Goal: Task Accomplishment & Management: Complete application form

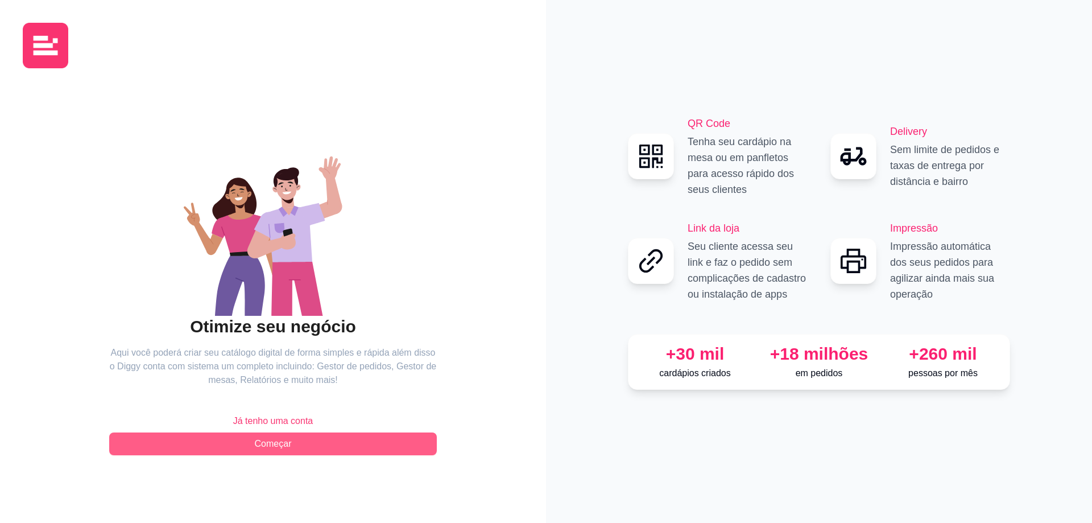
click at [283, 446] on span "Começar" at bounding box center [273, 444] width 37 height 14
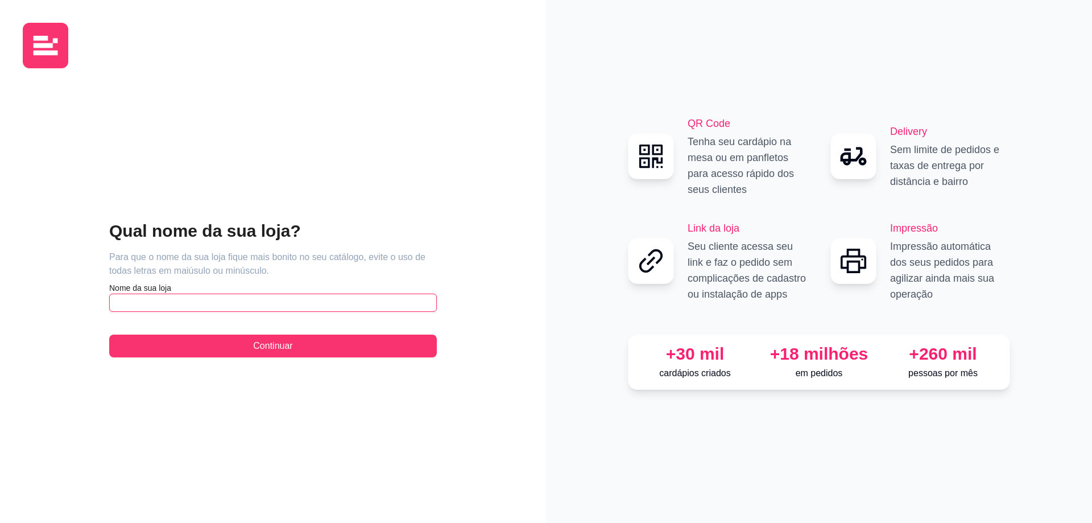
click at [271, 309] on input "text" at bounding box center [273, 303] width 328 height 18
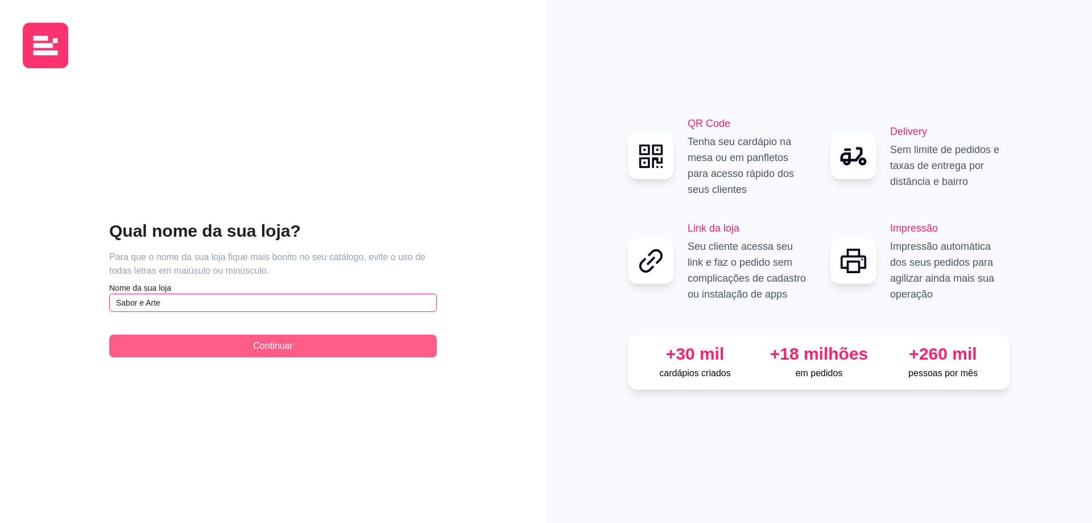
type input "Sabor e Arte"
click at [288, 343] on span "Continuar" at bounding box center [272, 346] width 39 height 14
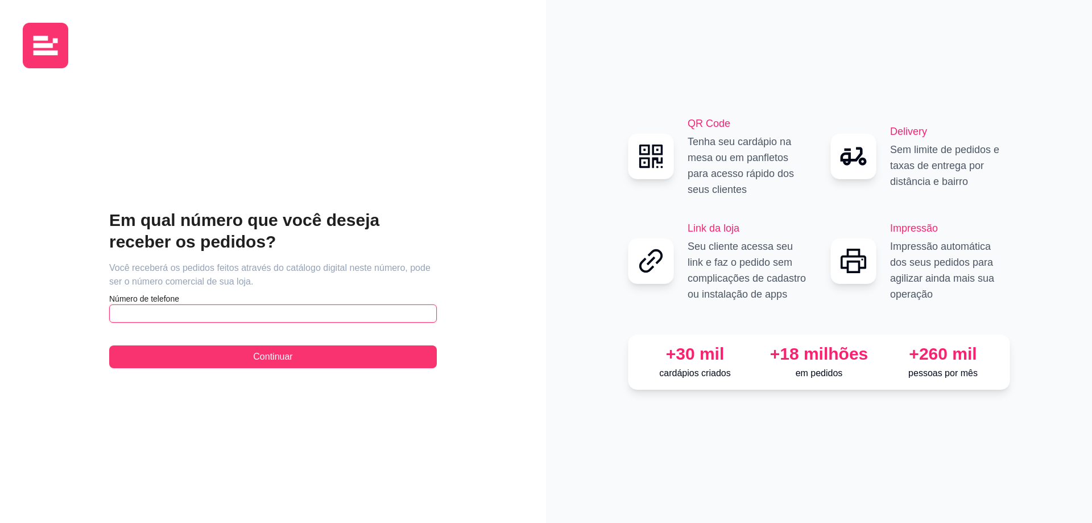
click at [249, 312] on input "text" at bounding box center [273, 313] width 328 height 18
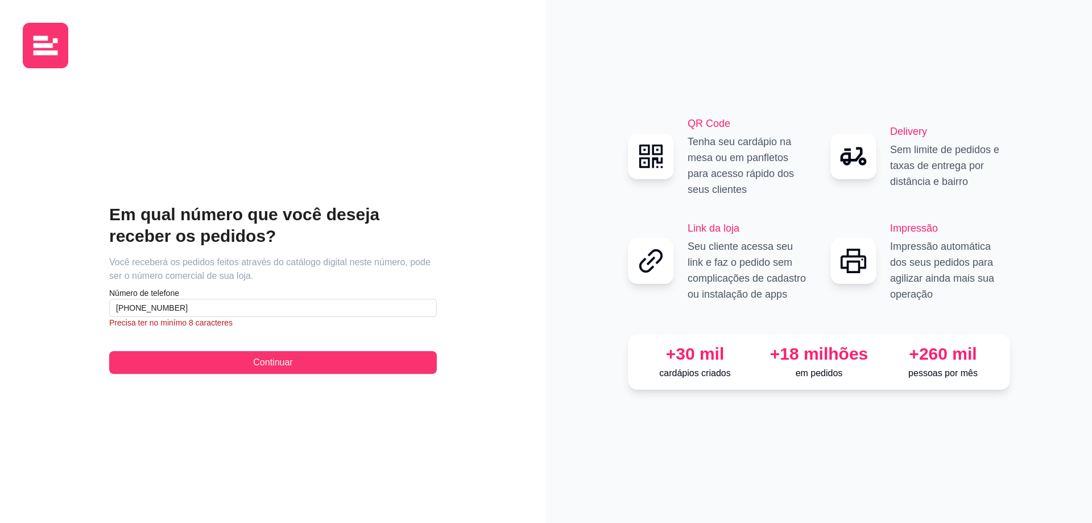
click at [147, 323] on article "Precisa ter no minímo 8 caracteres" at bounding box center [273, 322] width 328 height 11
click at [85, 323] on div "Em qual número que você deseja receber os pedidos? Você receberá os pedidos fei…" at bounding box center [273, 288] width 501 height 423
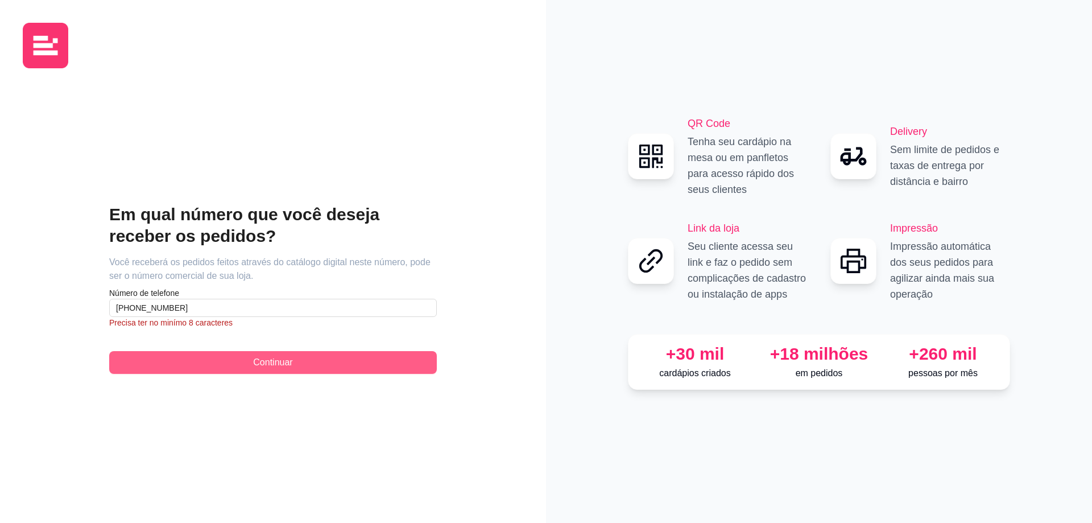
click at [253, 357] on span "Continuar" at bounding box center [272, 363] width 39 height 14
click at [249, 353] on button "Continuar" at bounding box center [273, 362] width 328 height 23
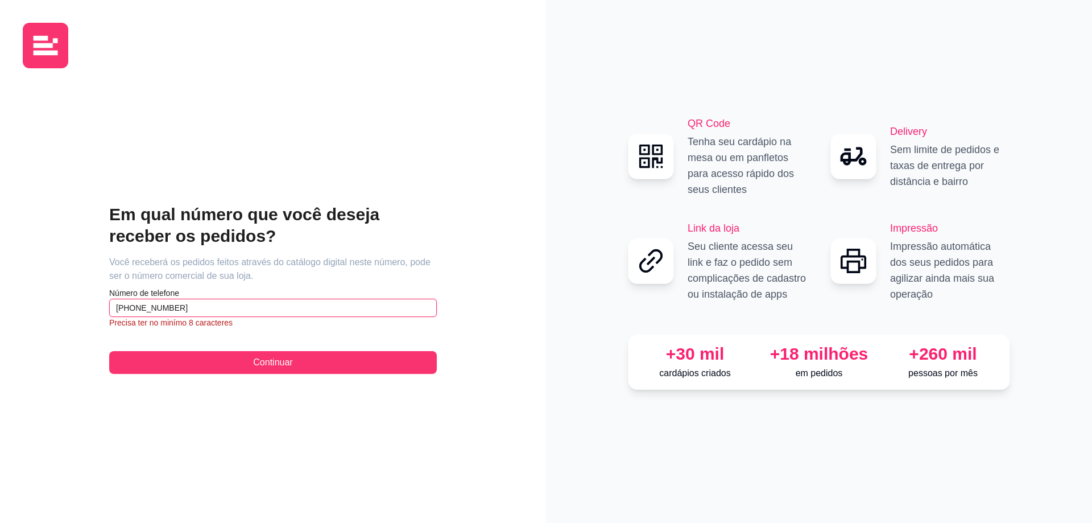
drag, startPoint x: 229, startPoint y: 308, endPoint x: 30, endPoint y: 303, distance: 199.2
click at [30, 303] on div "Em qual número que você deseja receber os pedidos? Você receberá os pedidos fei…" at bounding box center [273, 288] width 501 height 423
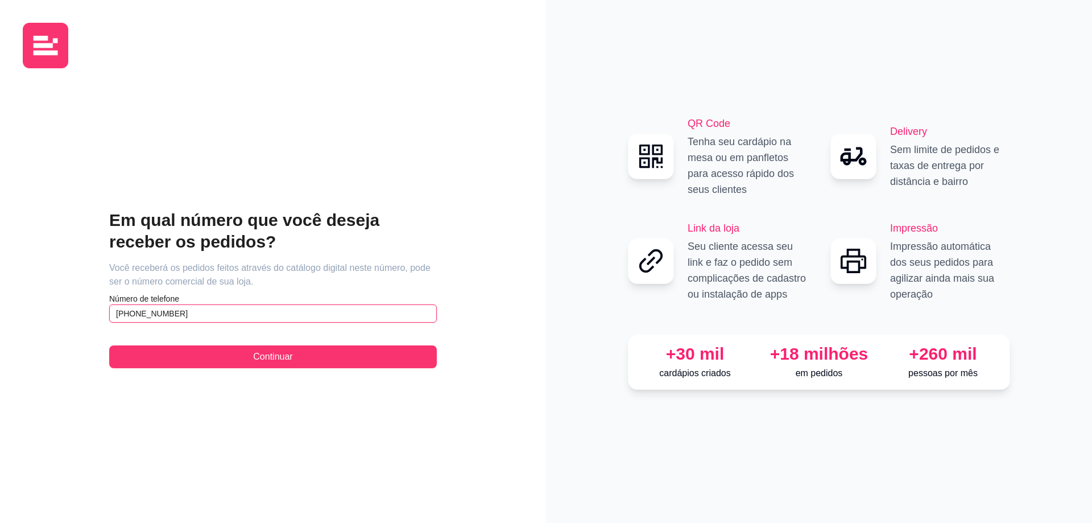
drag, startPoint x: 198, startPoint y: 313, endPoint x: 137, endPoint y: 305, distance: 61.5
click at [137, 305] on input "[PHONE_NUMBER]" at bounding box center [273, 313] width 328 height 18
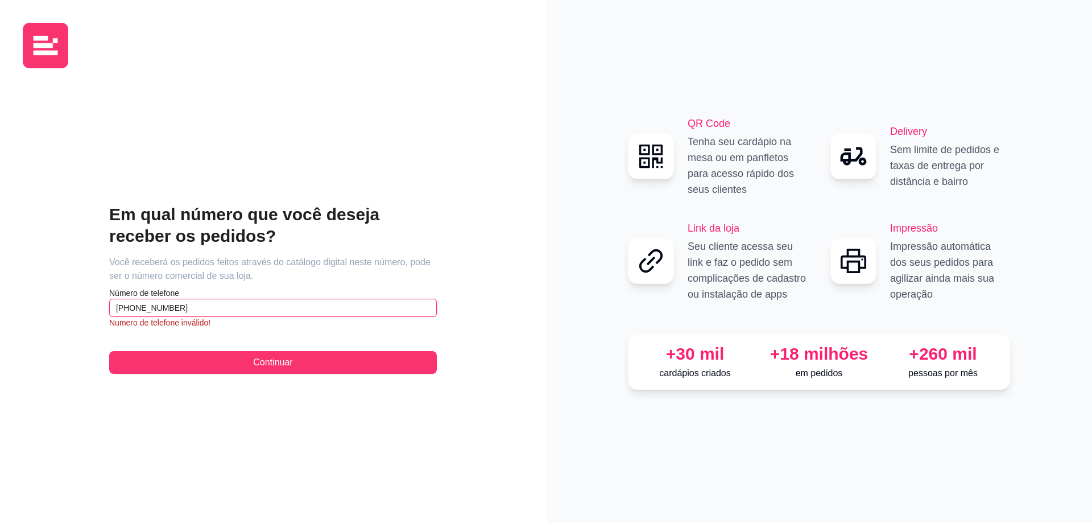
drag, startPoint x: 207, startPoint y: 307, endPoint x: 134, endPoint y: 313, distance: 73.1
click at [134, 313] on input "[PHONE_NUMBER]" at bounding box center [273, 308] width 328 height 18
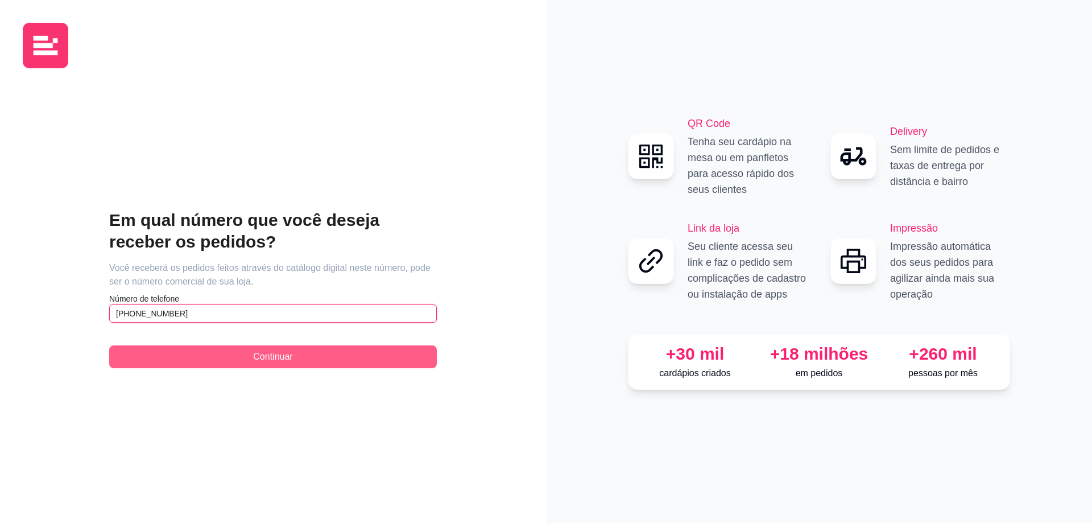
type input "[PHONE_NUMBER]"
click at [262, 353] on span "Continuar" at bounding box center [272, 357] width 39 height 14
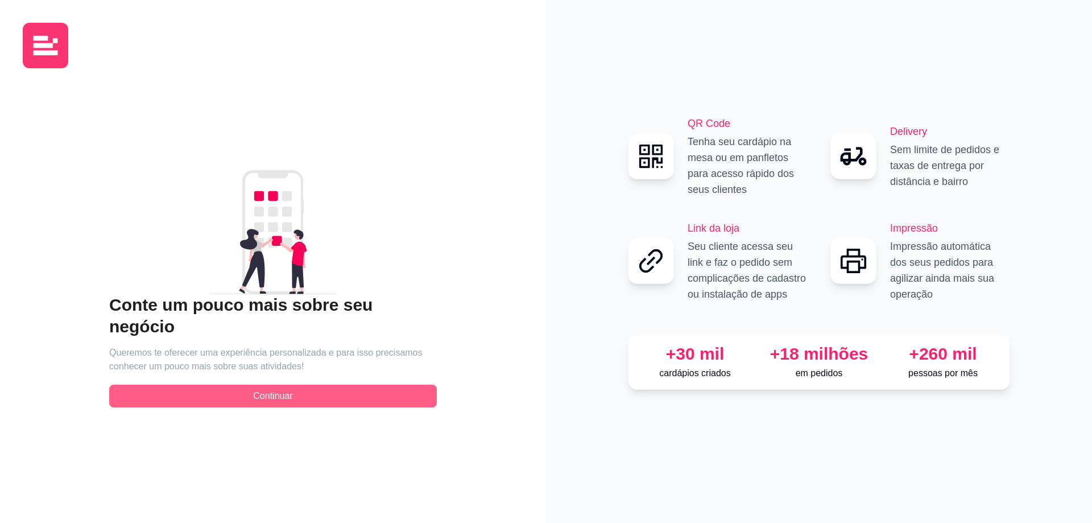
click at [293, 385] on button "Continuar" at bounding box center [273, 396] width 328 height 23
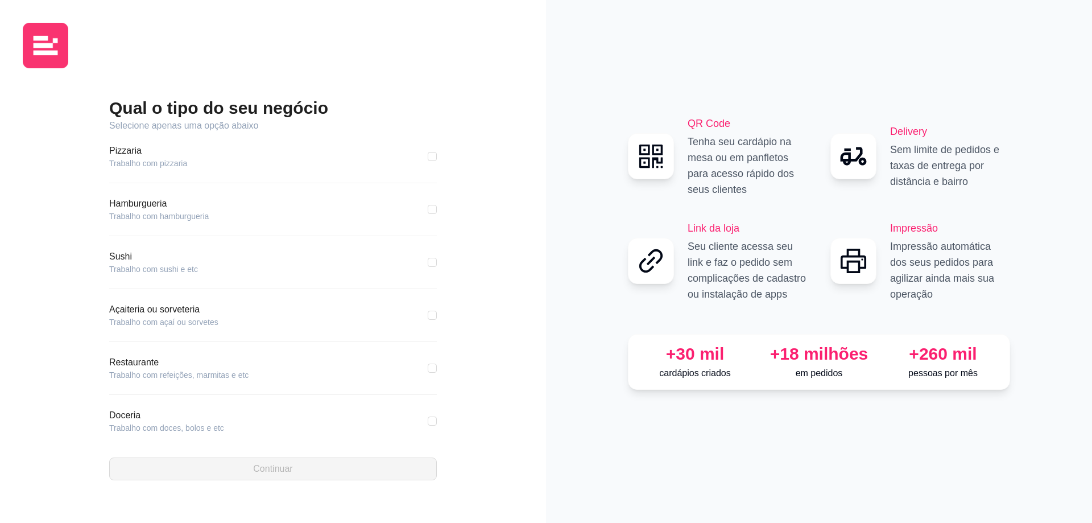
click at [414, 369] on div "Restaurante Trabalho com refeições, marmitas e etc" at bounding box center [273, 368] width 328 height 25
click at [419, 368] on div "Restaurante Trabalho com refeições, marmitas e etc" at bounding box center [273, 368] width 328 height 25
click at [428, 368] on input "checkbox" at bounding box center [432, 368] width 9 height 9
checkbox input "true"
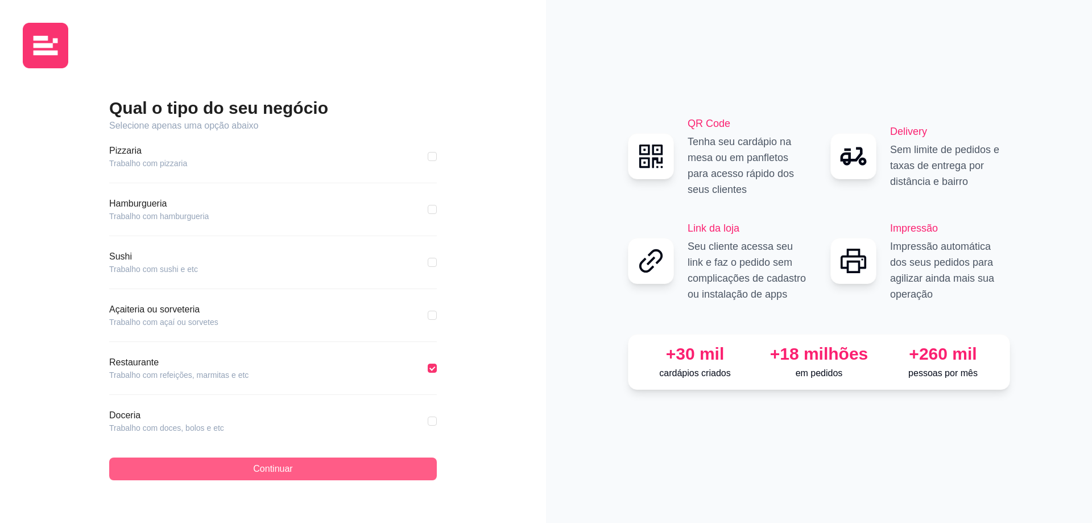
click at [341, 459] on button "Continuar" at bounding box center [273, 468] width 328 height 23
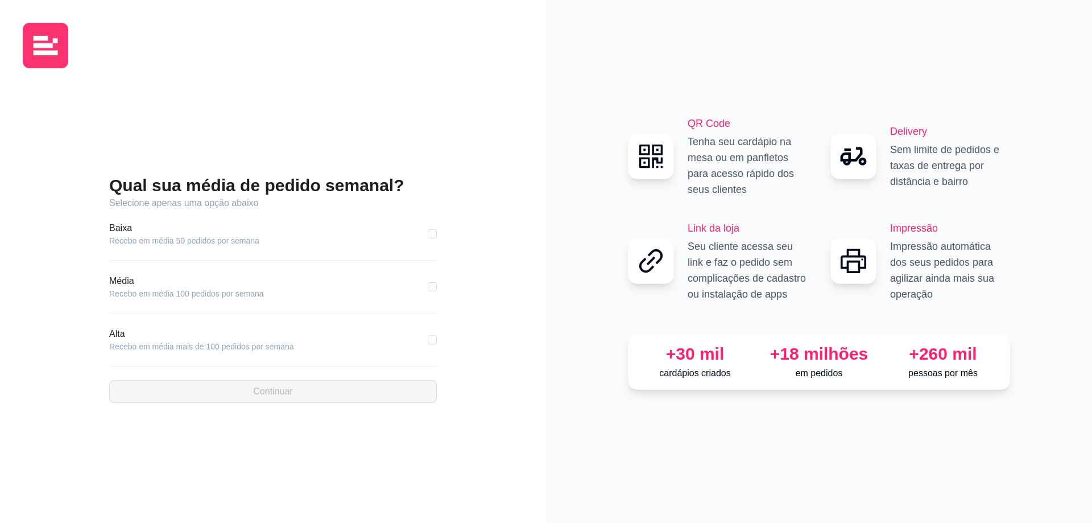
click at [414, 343] on div "Alta Recebo em média mais de 100 pedidos por semana" at bounding box center [273, 339] width 328 height 25
click at [432, 343] on input "checkbox" at bounding box center [432, 339] width 9 height 9
checkbox input "true"
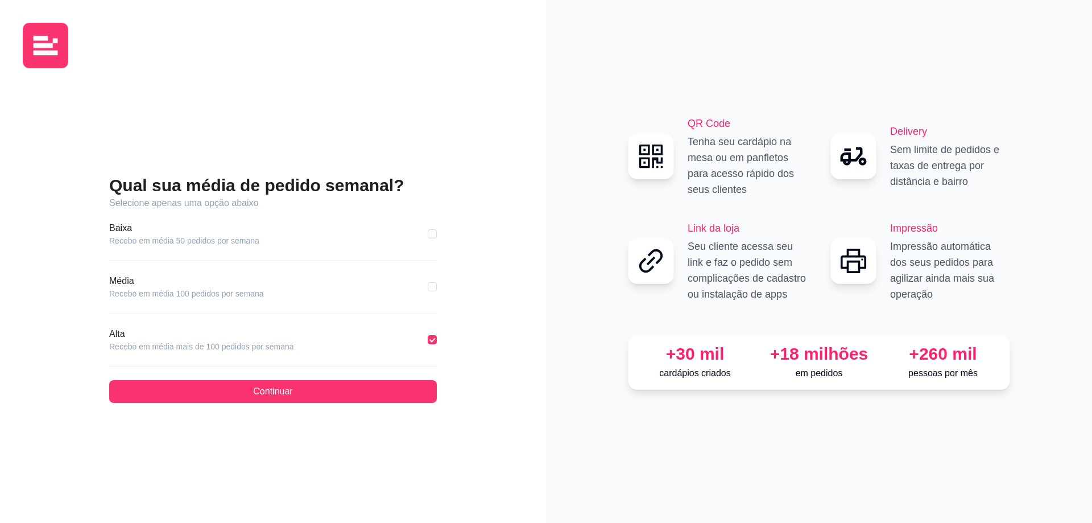
click at [358, 378] on div "Qual sua média de pedido semanal? Selecione apenas uma opção abaixo [GEOGRAPHIC…" at bounding box center [273, 289] width 328 height 228
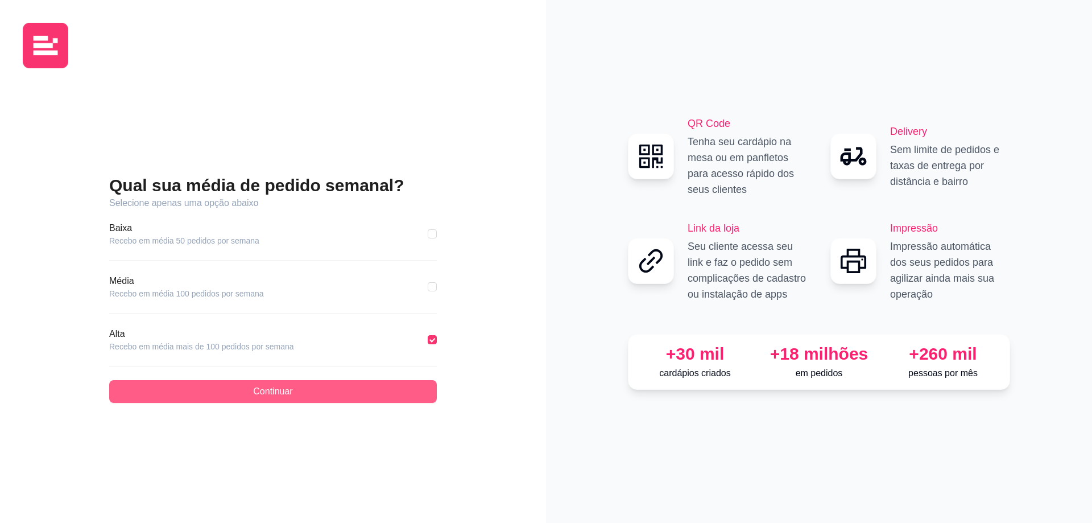
click at [352, 391] on button "Continuar" at bounding box center [273, 391] width 328 height 23
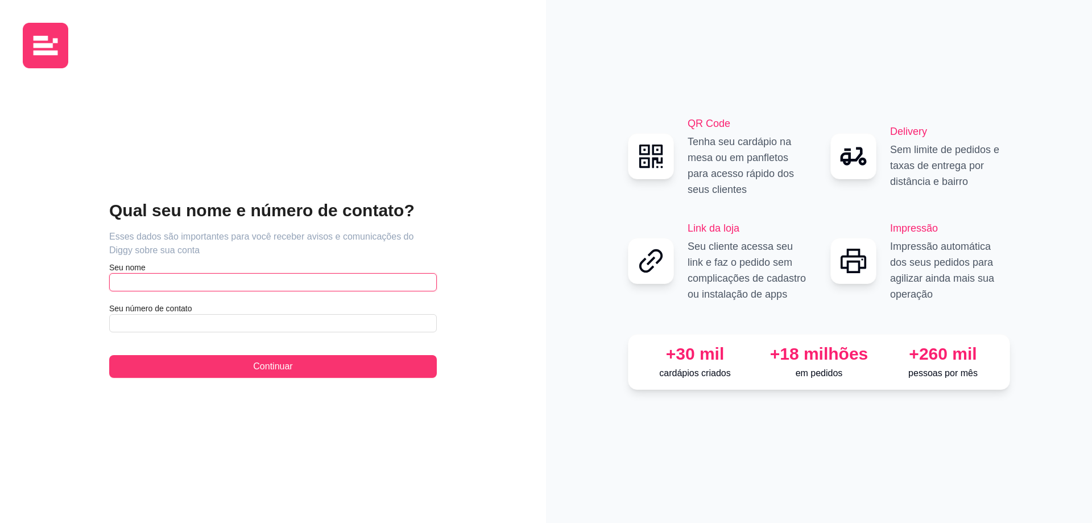
click at [158, 287] on input "text" at bounding box center [273, 282] width 328 height 18
type input "Paulo"
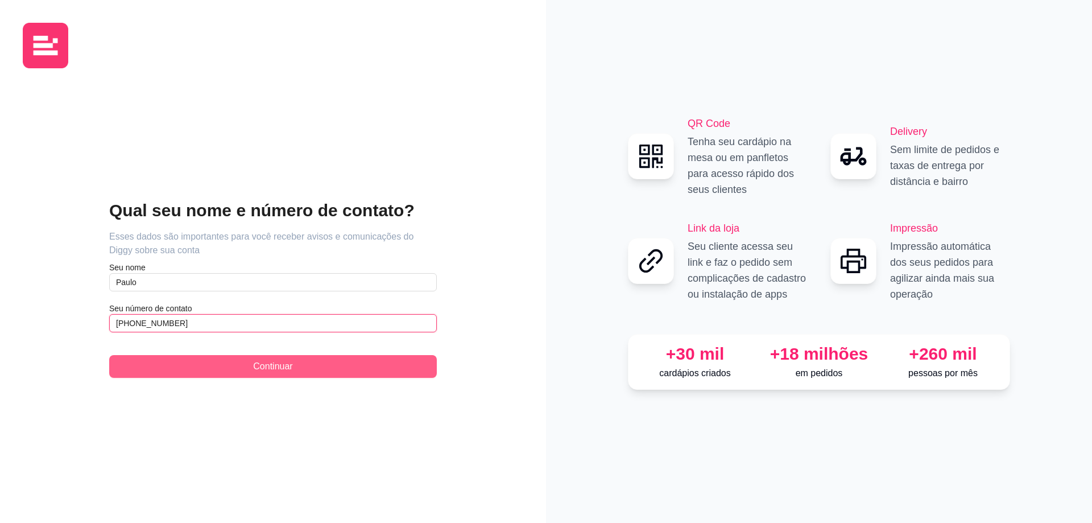
type input "[PHONE_NUMBER]"
click at [266, 366] on span "Continuar" at bounding box center [272, 367] width 39 height 14
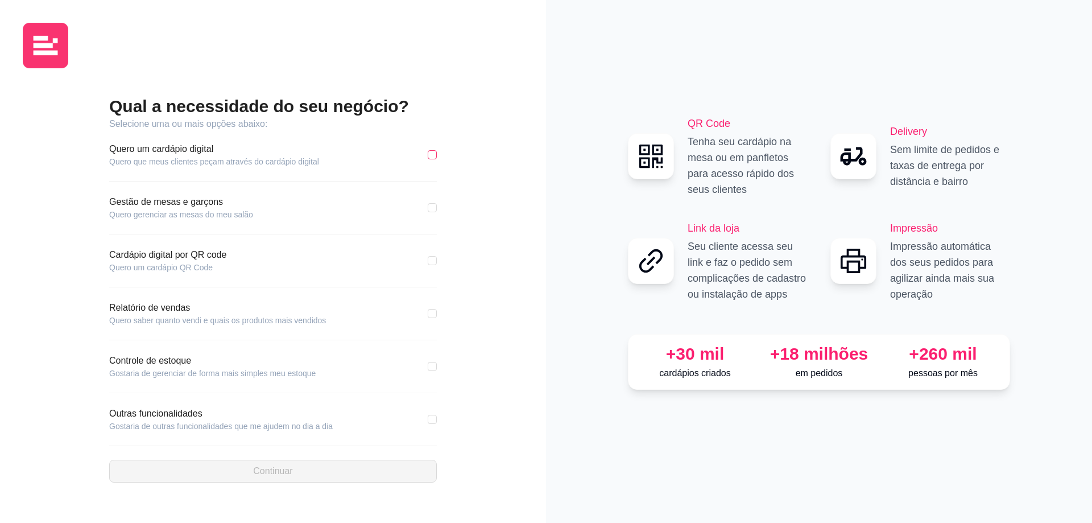
click at [436, 156] on input "checkbox" at bounding box center [432, 154] width 9 height 9
checkbox input "true"
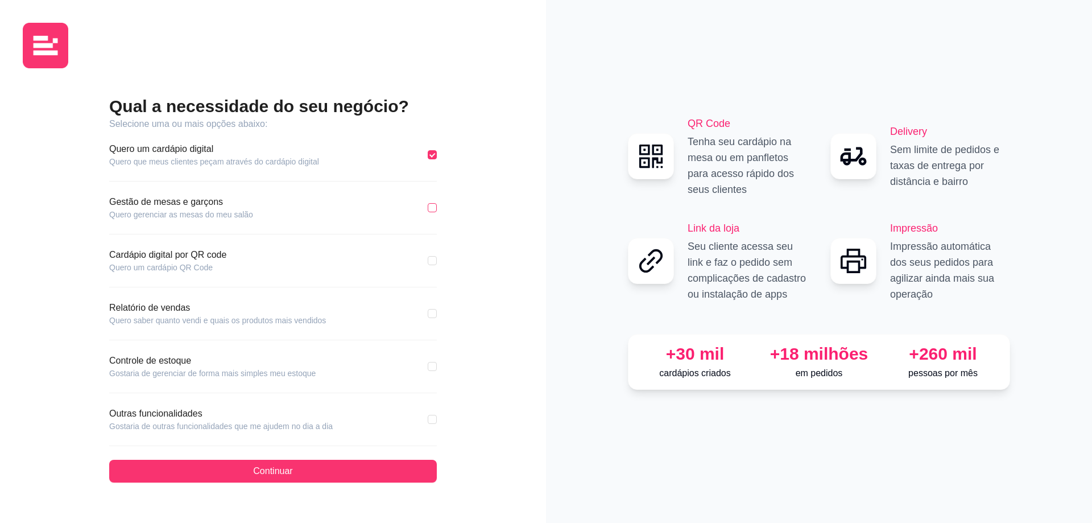
click at [434, 212] on label at bounding box center [432, 207] width 9 height 13
click at [434, 212] on input "checkbox" at bounding box center [432, 207] width 9 height 9
checkbox input "true"
click at [435, 257] on input "checkbox" at bounding box center [432, 260] width 9 height 9
checkbox input "true"
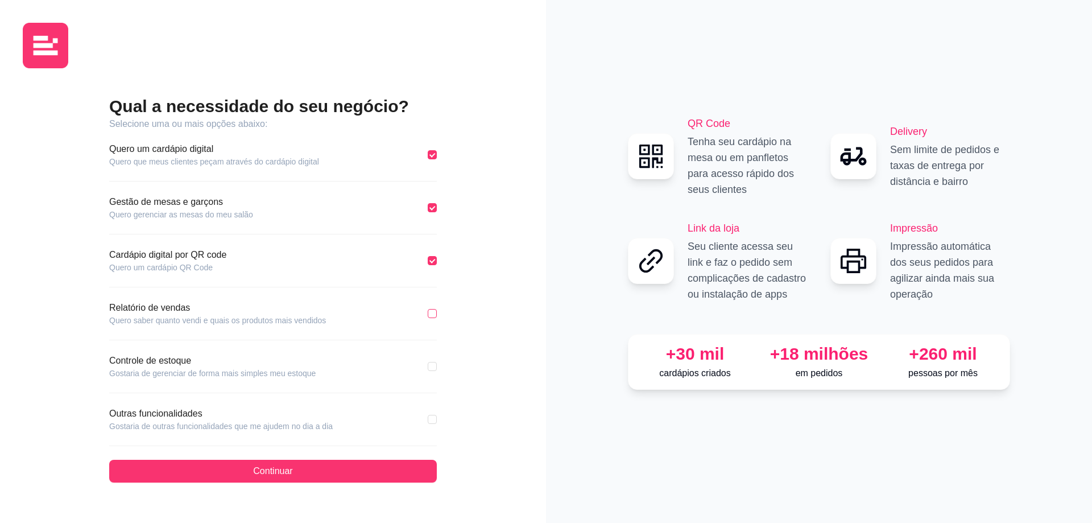
click at [435, 315] on input "checkbox" at bounding box center [432, 313] width 9 height 9
checkbox input "true"
click at [431, 359] on div "Controle de estoque Gostaria de gerenciar de forma mais simples meu estoque" at bounding box center [273, 366] width 328 height 25
click at [428, 369] on input "checkbox" at bounding box center [432, 366] width 9 height 9
checkbox input "true"
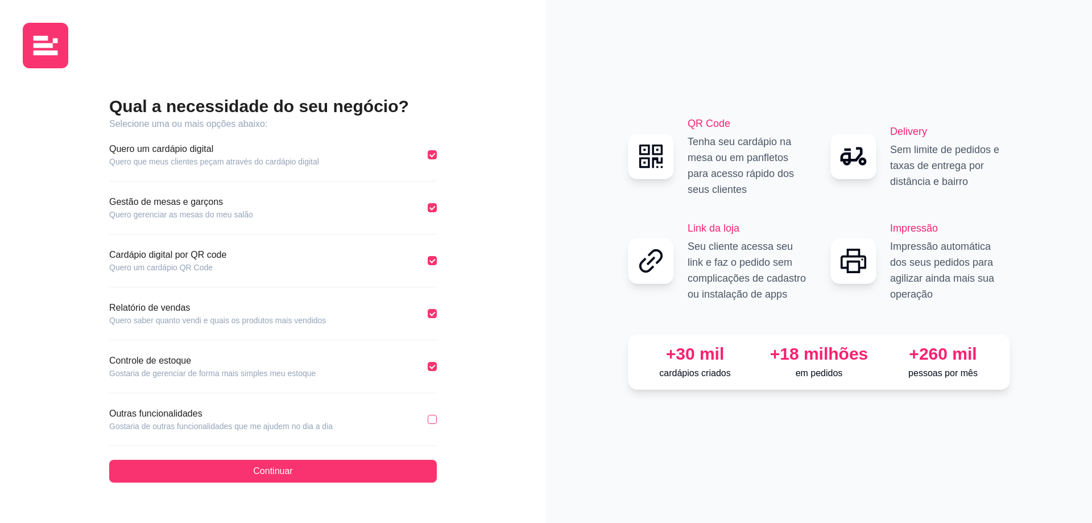
click at [432, 425] on div "Outras funcionalidades Gostaria de outras funcionalidades que me ajudem no dia …" at bounding box center [273, 419] width 328 height 25
click at [433, 422] on input "checkbox" at bounding box center [432, 419] width 9 height 9
checkbox input "true"
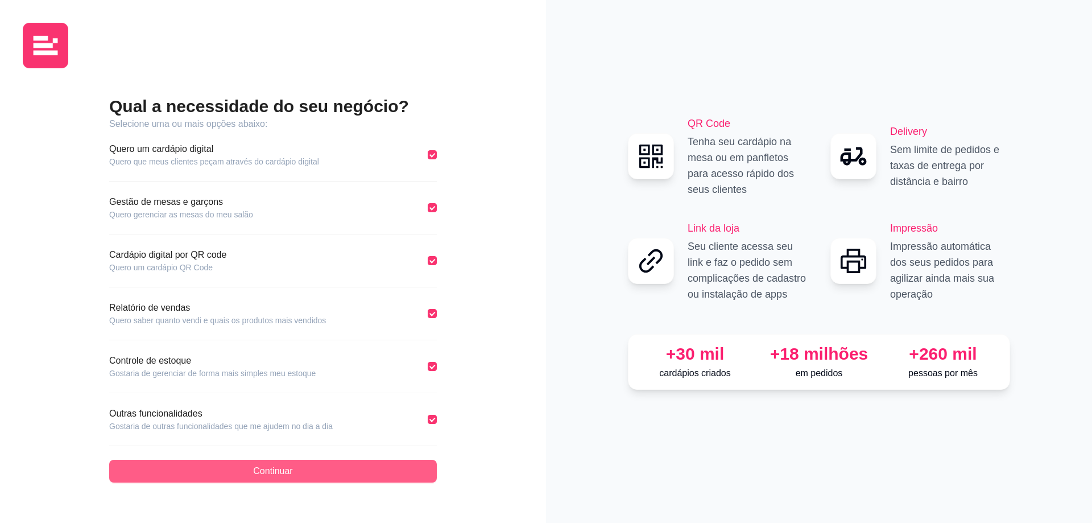
click at [350, 467] on button "Continuar" at bounding box center [273, 471] width 328 height 23
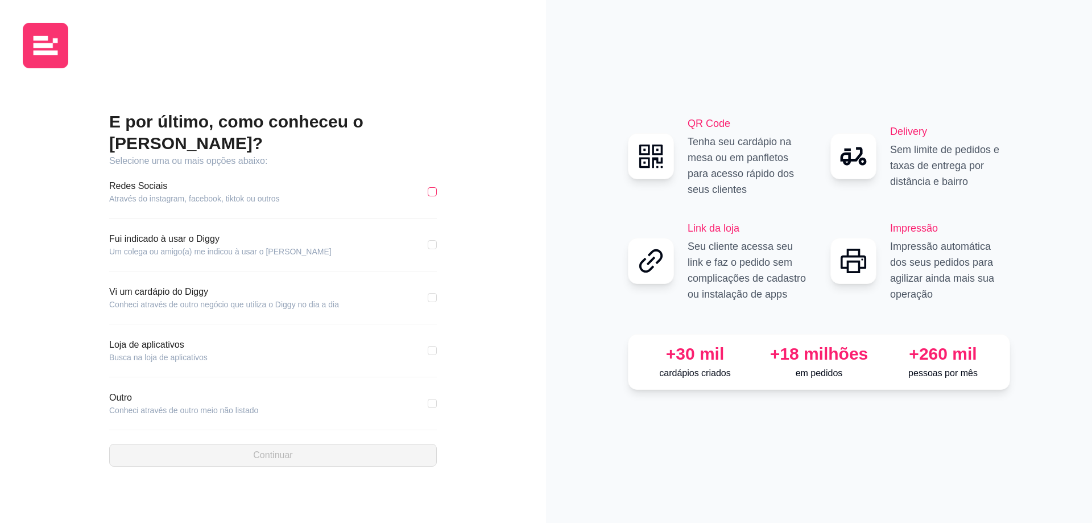
click at [433, 187] on input "checkbox" at bounding box center [432, 191] width 9 height 9
checkbox input "true"
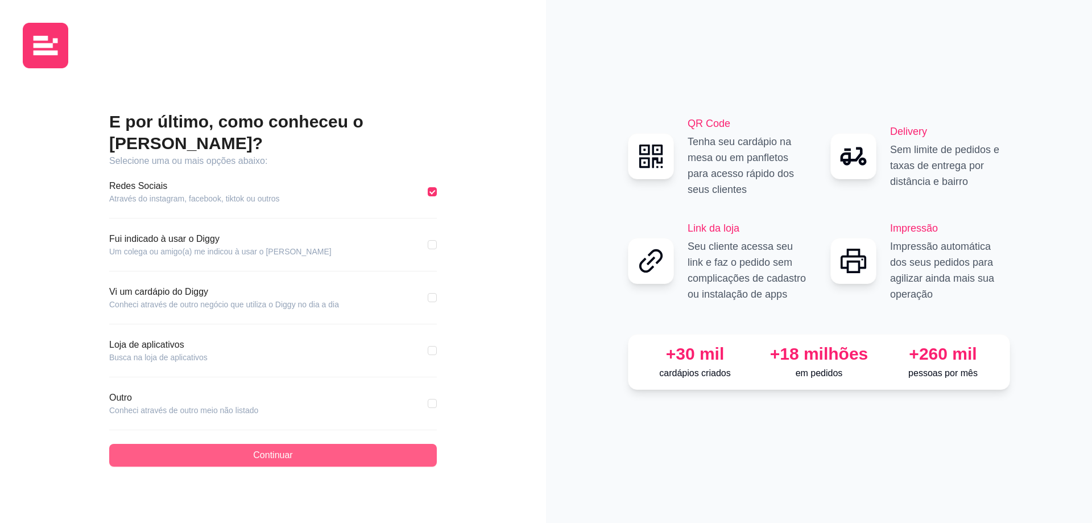
click at [320, 444] on button "Continuar" at bounding box center [273, 455] width 328 height 23
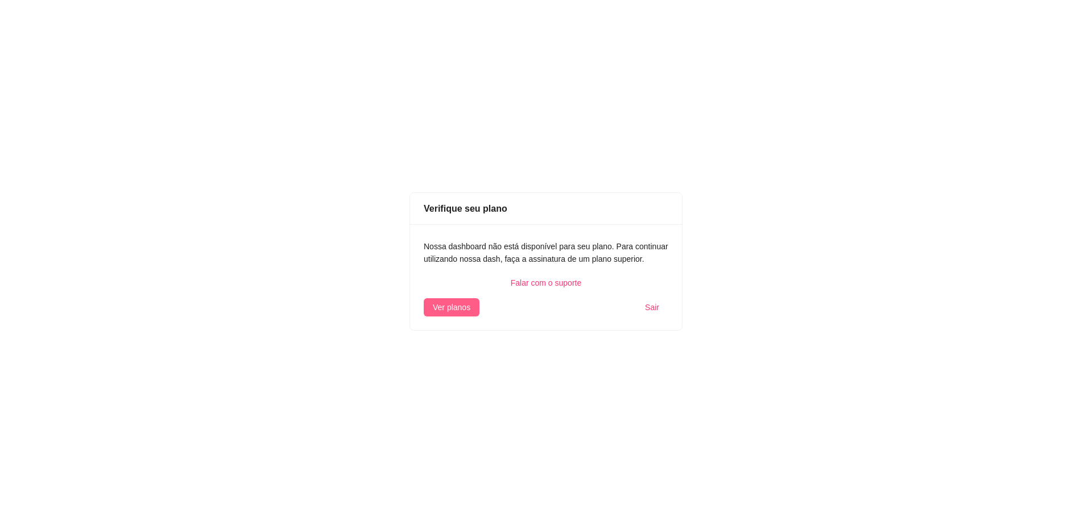
click at [460, 305] on span "Ver planos" at bounding box center [452, 307] width 38 height 13
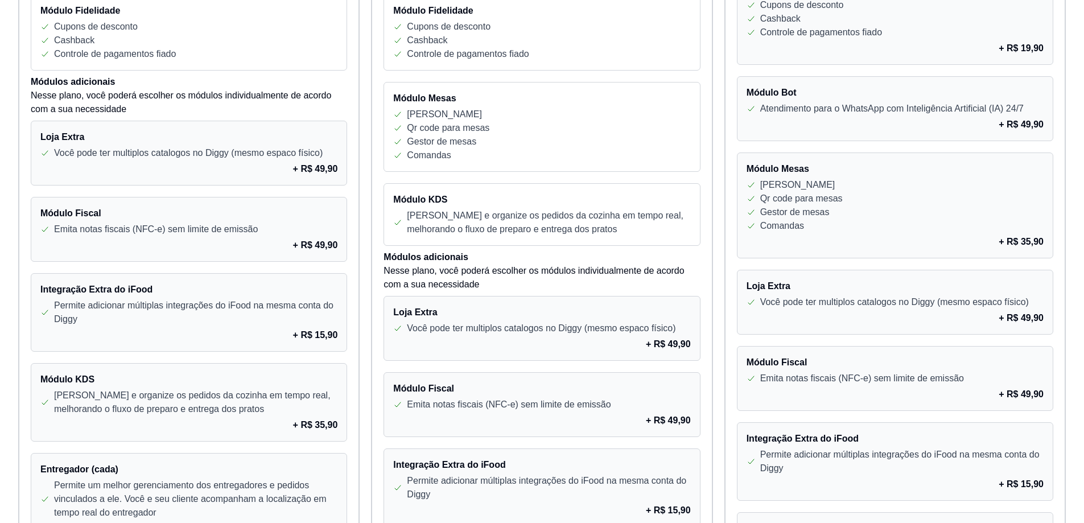
scroll to position [569, 0]
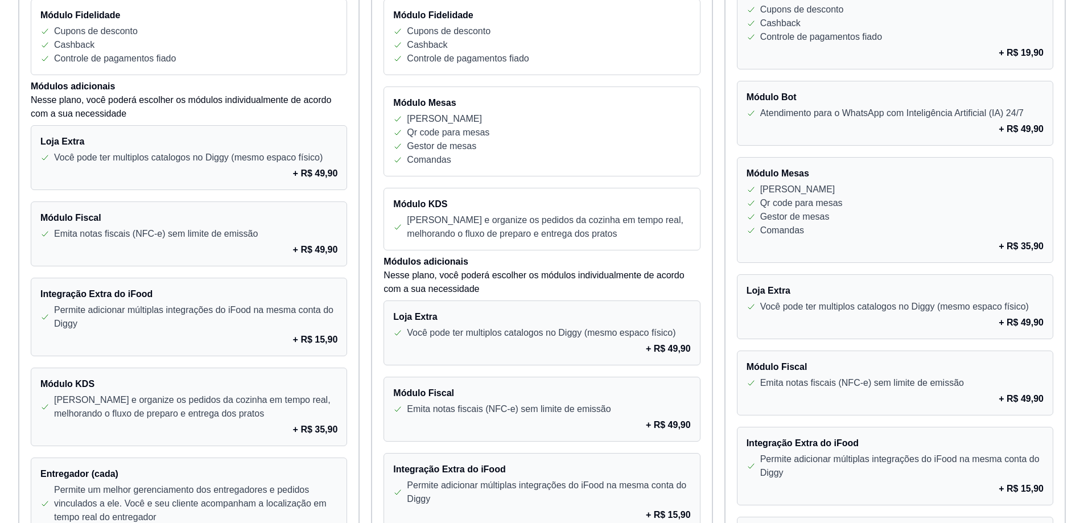
click at [160, 166] on div "Loja Extra Você pode ter multiplos catalogos no Diggy (mesmo espaco físico) + R…" at bounding box center [189, 157] width 316 height 65
click at [74, 104] on p "Nesse plano, você poderá escolher os módulos individualmente de acordo com a su…" at bounding box center [189, 106] width 316 height 27
click at [86, 224] on h4 "Módulo Fiscal" at bounding box center [188, 218] width 297 height 14
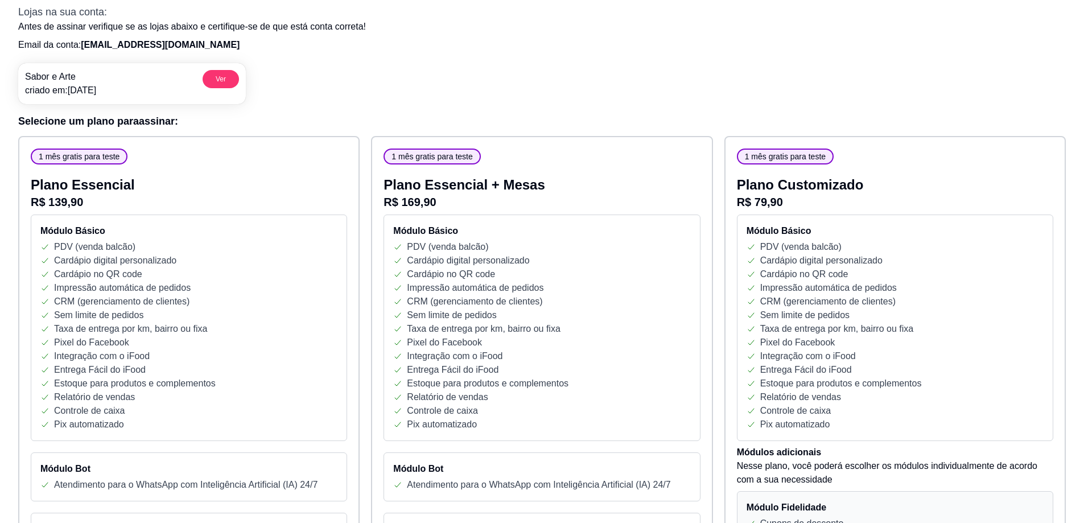
scroll to position [0, 0]
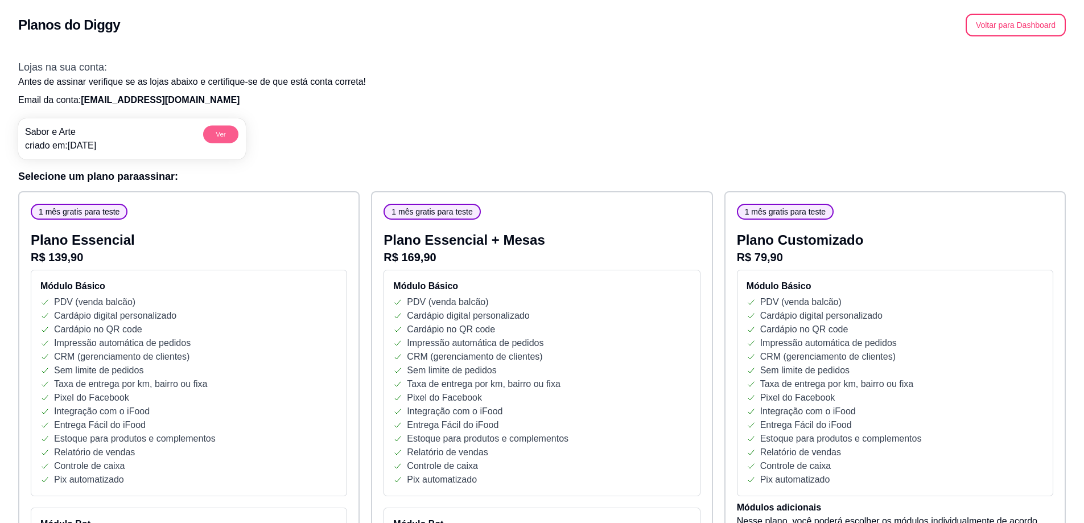
click at [222, 131] on button "Ver" at bounding box center [220, 134] width 35 height 18
click at [1010, 32] on button "Voltar para Dashboard" at bounding box center [1015, 25] width 97 height 22
